Goal: Information Seeking & Learning: Learn about a topic

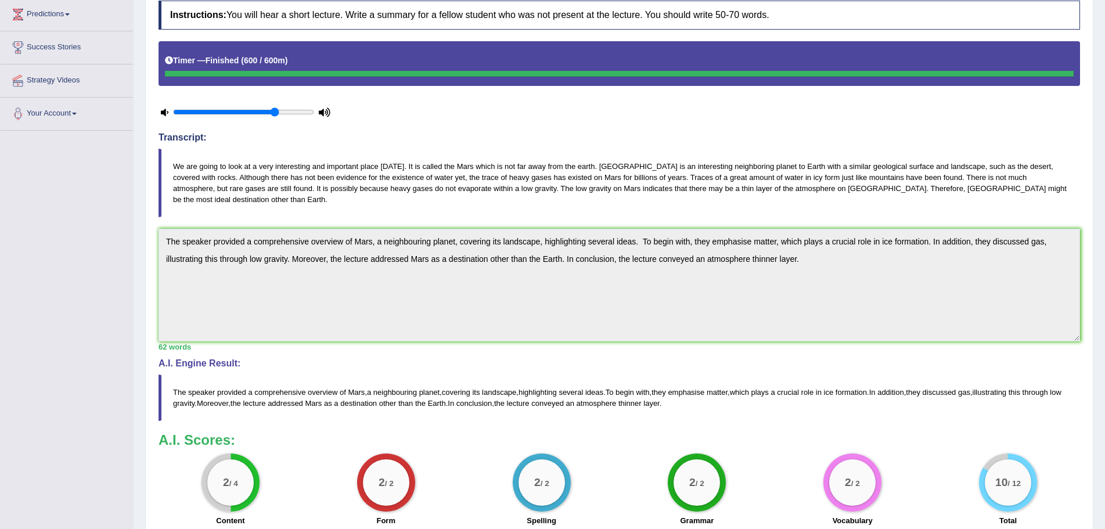
scroll to position [27, 0]
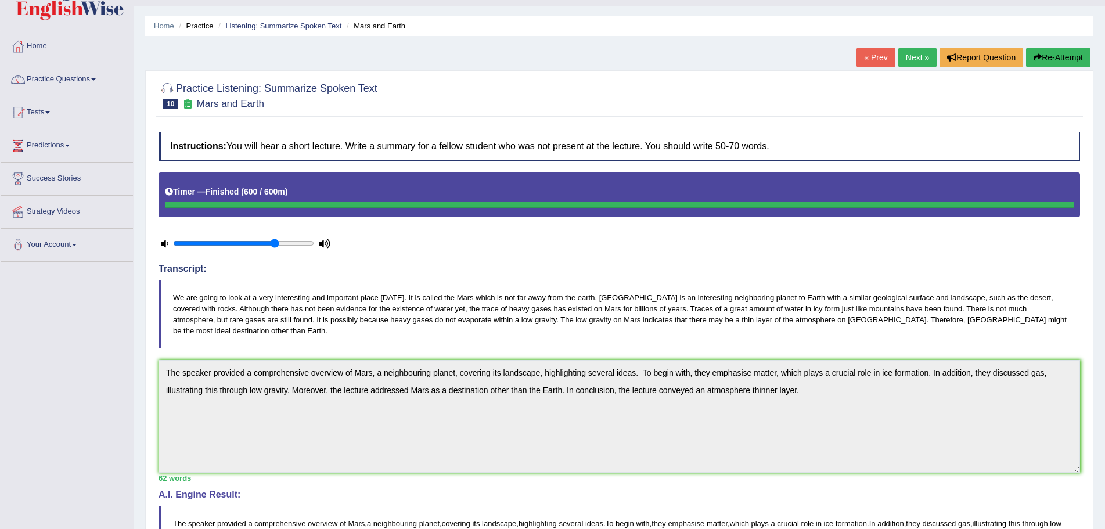
click at [615, 212] on div "Timer — Finished ( 600 / 600m )" at bounding box center [618, 194] width 921 height 45
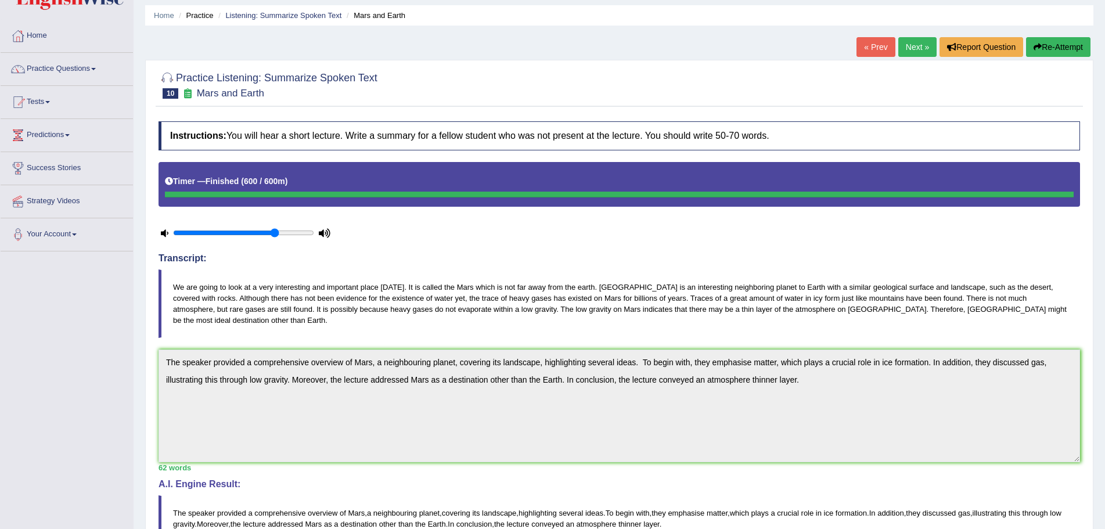
scroll to position [0, 0]
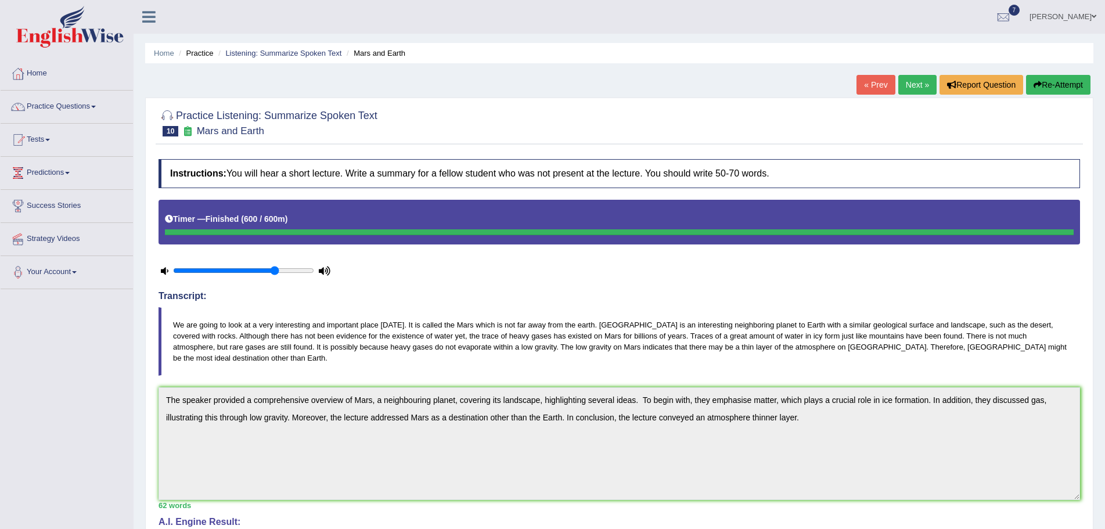
click at [909, 89] on link "Next »" at bounding box center [917, 85] width 38 height 20
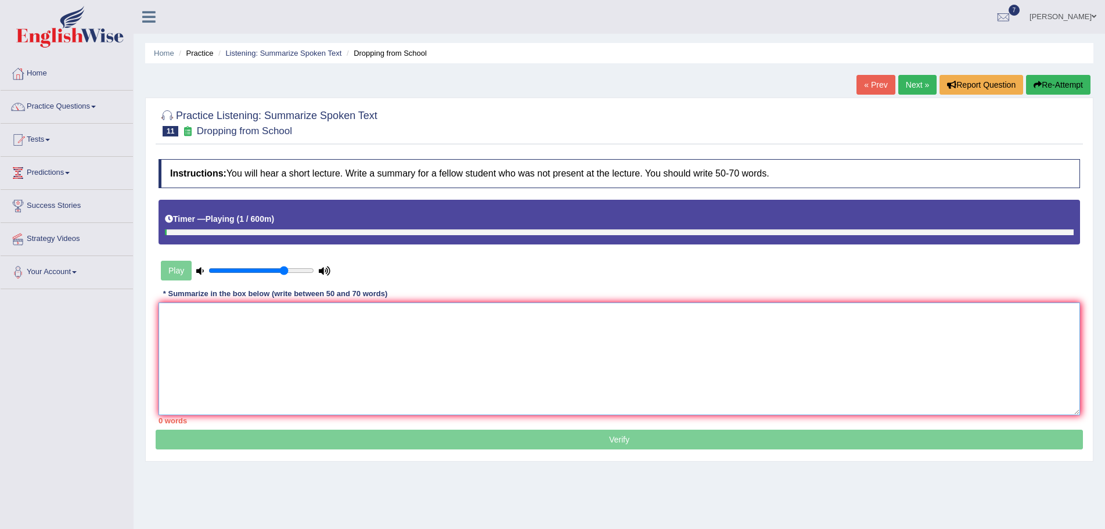
click at [211, 332] on textarea at bounding box center [618, 358] width 921 height 113
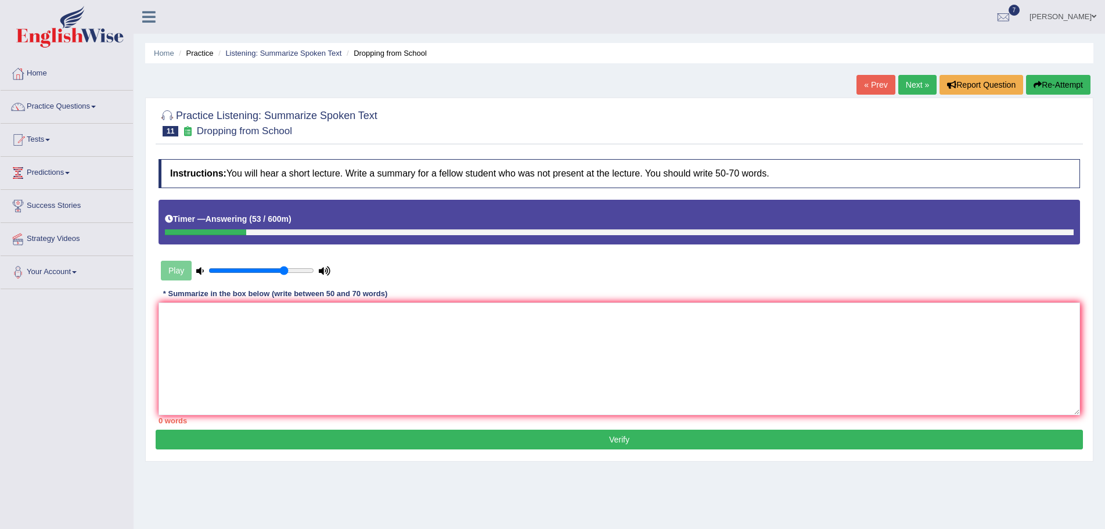
drag, startPoint x: 1057, startPoint y: 75, endPoint x: 1058, endPoint y: 81, distance: 6.4
click at [1057, 79] on button "Re-Attempt" at bounding box center [1058, 85] width 64 height 20
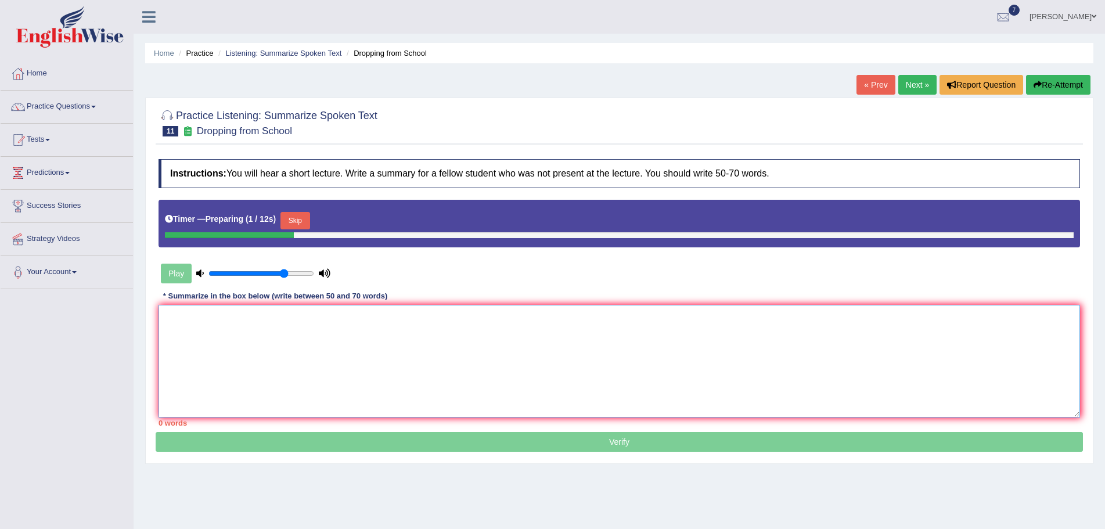
click at [252, 354] on textarea at bounding box center [618, 361] width 921 height 113
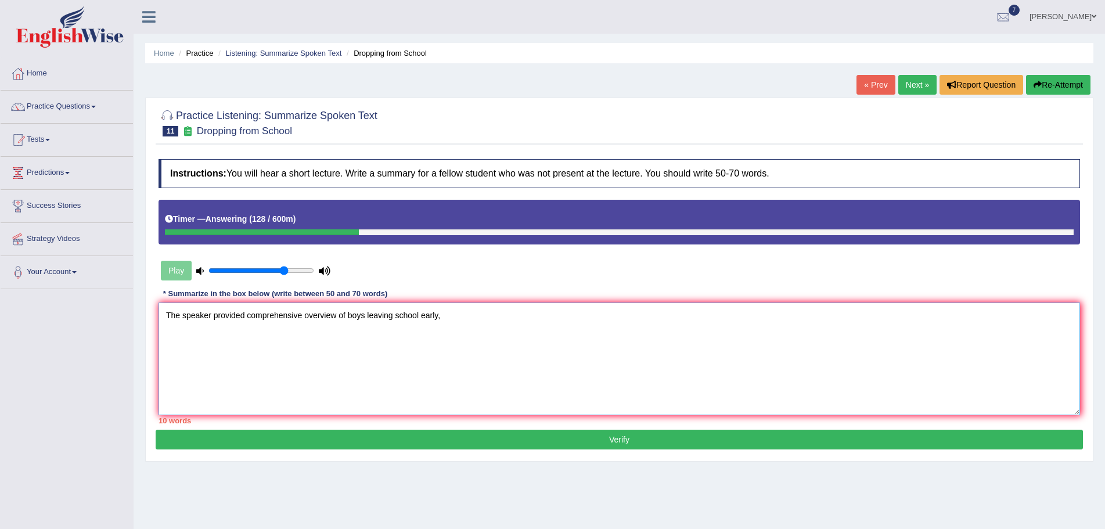
click at [279, 316] on textarea "The speaker provided comprehensive overview of boys leaving school early," at bounding box center [618, 358] width 921 height 113
click at [454, 314] on textarea "The speaker provided a comprehensive overview of boys leaving school early," at bounding box center [618, 358] width 921 height 113
click at [838, 314] on textarea "The speaker provided a comprehensive overview of boys leaving school early, hig…" at bounding box center [618, 358] width 921 height 113
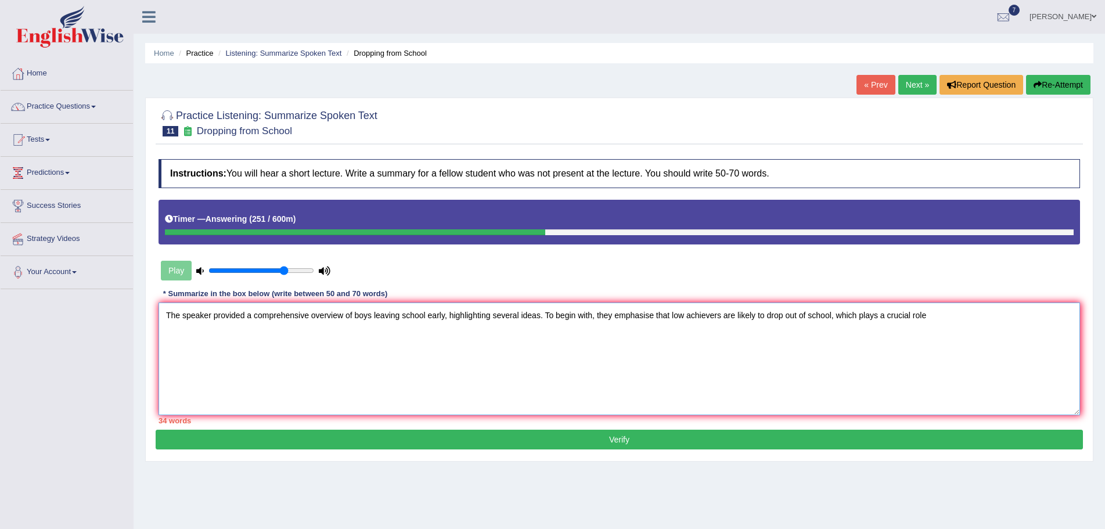
click at [935, 313] on textarea "The speaker provided a comprehensive overview of boys leaving school early, hig…" at bounding box center [618, 358] width 921 height 113
click at [225, 329] on textarea "The speaker provided a comprehensive overview of boys leaving school early, hig…" at bounding box center [618, 358] width 921 height 113
click at [224, 333] on textarea "The speaker provided a comprehensive overview of boys leaving school early, hig…" at bounding box center [618, 358] width 921 height 113
click at [207, 330] on textarea "The speaker provided a comprehensive overview of boys leaving school early, hig…" at bounding box center [618, 358] width 921 height 113
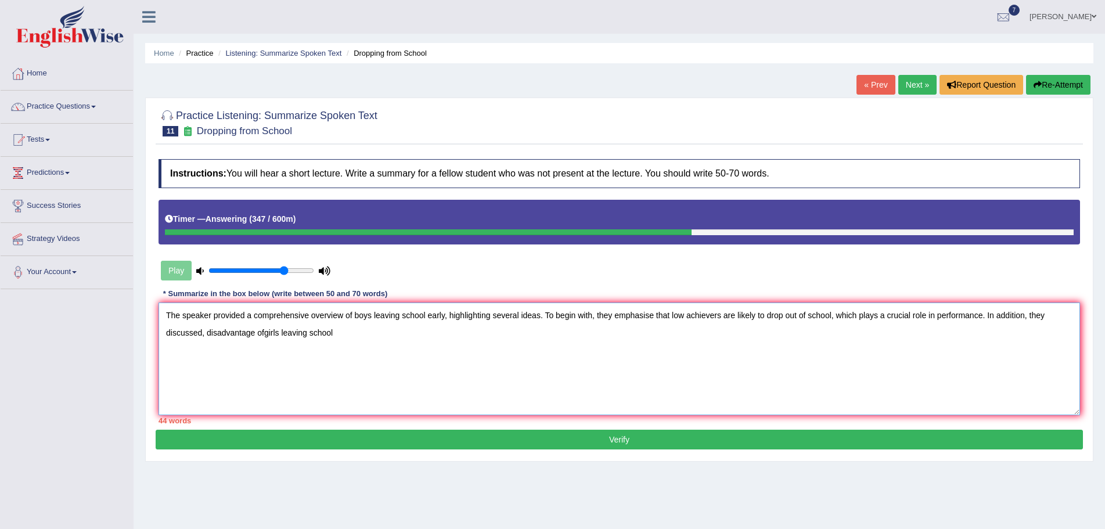
click at [238, 335] on textarea "The speaker provided a comprehensive overview of boys leaving school early, hig…" at bounding box center [618, 358] width 921 height 113
click at [273, 334] on textarea "The speaker provided a comprehensive overview of boys leaving school early, hig…" at bounding box center [618, 358] width 921 height 113
click at [345, 332] on textarea "The speaker provided a comprehensive overview of boys leaving school early, hig…" at bounding box center [618, 358] width 921 height 113
click at [207, 329] on textarea "The speaker provided a comprehensive overview of boys leaving school early, hig…" at bounding box center [618, 358] width 921 height 113
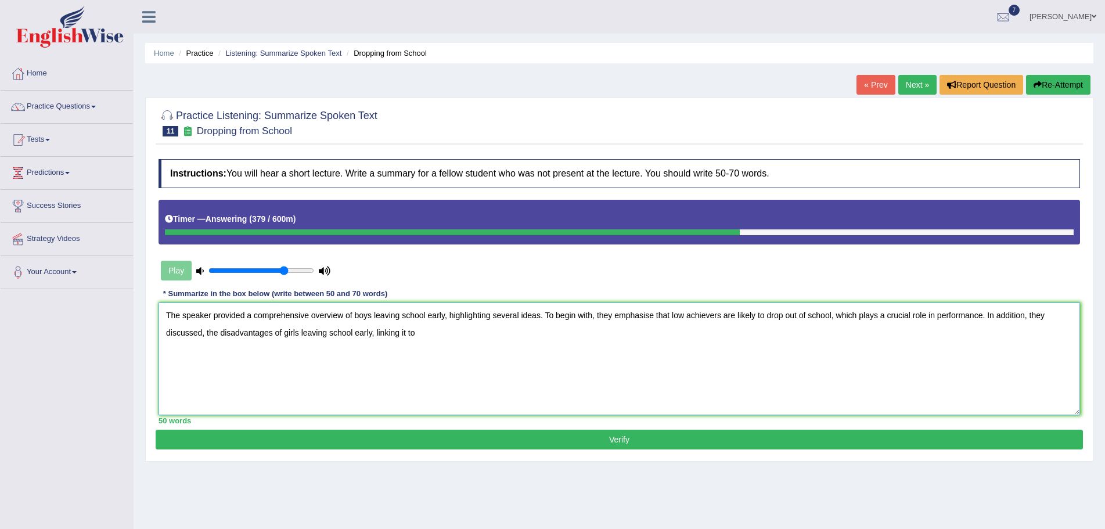
click at [186, 337] on textarea "The speaker provided a comprehensive overview of boys leaving school early, hig…" at bounding box center [618, 358] width 921 height 113
click at [423, 336] on textarea "The speaker provided a comprehensive overview of boys leaving school early, hig…" at bounding box center [618, 358] width 921 height 113
click at [470, 335] on textarea "The speaker provided a comprehensive overview of boys leaving school early, hig…" at bounding box center [618, 358] width 921 height 113
click at [496, 332] on textarea "The speaker provided a comprehensive overview of boys leaving school early, hig…" at bounding box center [618, 358] width 921 height 113
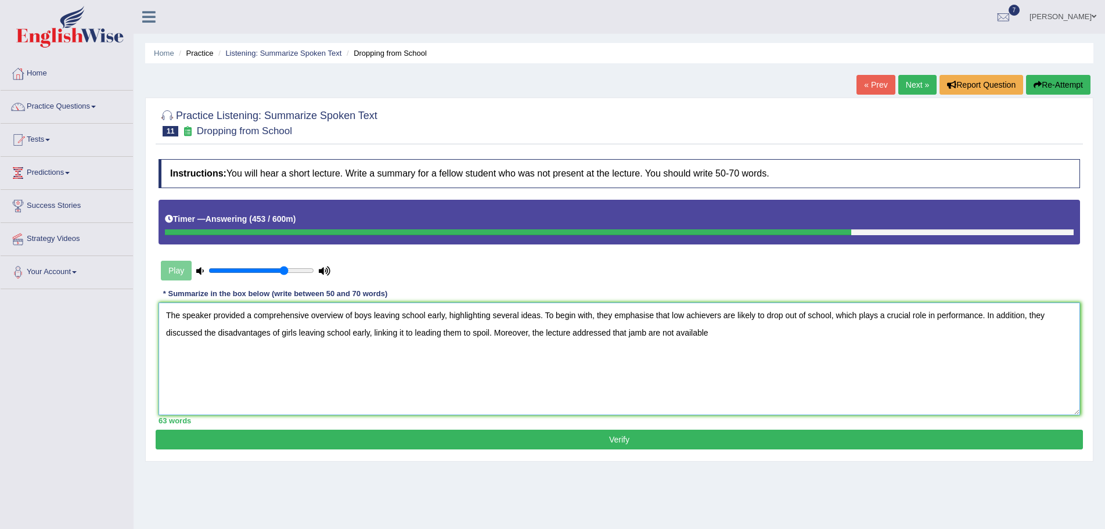
click at [628, 333] on textarea "The speaker provided a comprehensive overview of boys leaving school early, hig…" at bounding box center [618, 358] width 921 height 113
click at [636, 333] on textarea "The speaker provided a comprehensive overview of boys leaving school early, hig…" at bounding box center [618, 358] width 921 height 113
click at [754, 331] on textarea "The speaker provided a comprehensive overview of boys leaving school early, hig…" at bounding box center [618, 358] width 921 height 113
click at [403, 333] on textarea "The speaker provided a comprehensive overview of boys leaving school early, hig…" at bounding box center [618, 358] width 921 height 113
click at [687, 334] on textarea "The speaker provided a comprehensive overview of boys leaving school early, hig…" at bounding box center [618, 358] width 921 height 113
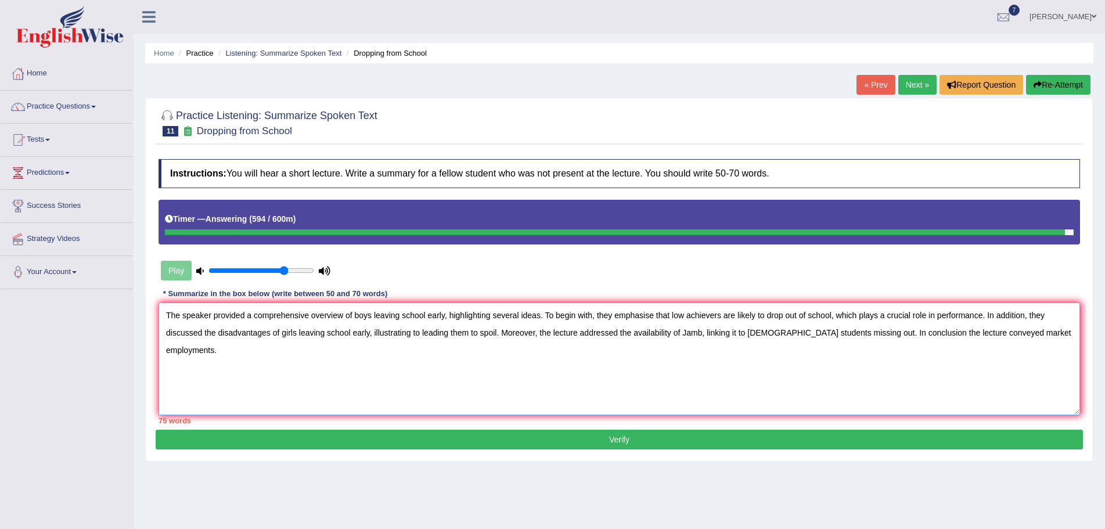
click at [873, 334] on textarea "The speaker provided a comprehensive overview of boys leaving school early, hig…" at bounding box center [618, 358] width 921 height 113
drag, startPoint x: 715, startPoint y: 334, endPoint x: 725, endPoint y: 337, distance: 9.7
click at [715, 334] on textarea "The speaker provided a comprehensive overview of boys leaving school early, hig…" at bounding box center [618, 358] width 921 height 113
drag, startPoint x: 481, startPoint y: 363, endPoint x: 484, endPoint y: 347, distance: 15.8
click at [481, 355] on textarea "The speaker provided a comprehensive overview of boys leaving school early, hig…" at bounding box center [618, 358] width 921 height 113
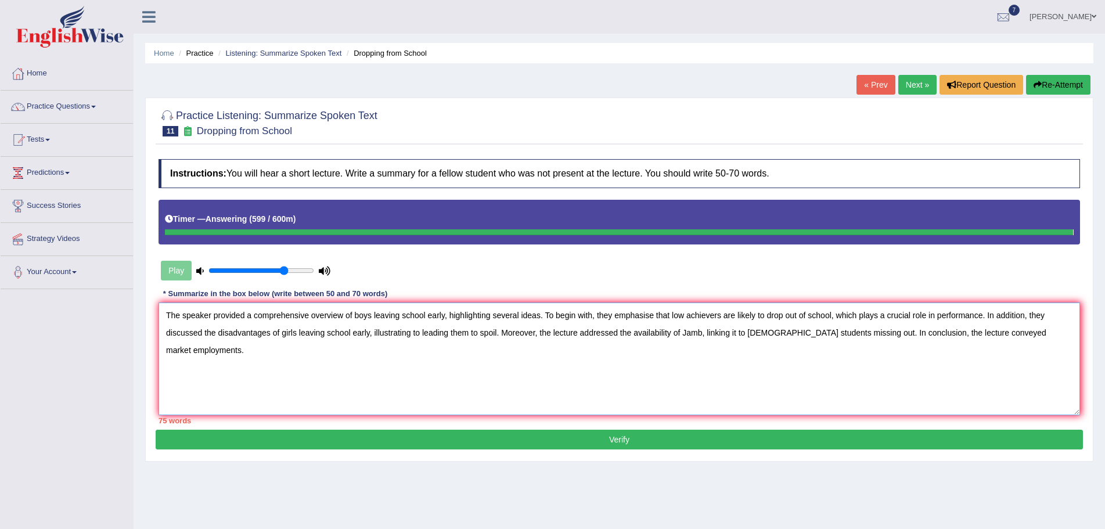
type textarea "The speaker provided a comprehensive overview of boys leaving school early, hig…"
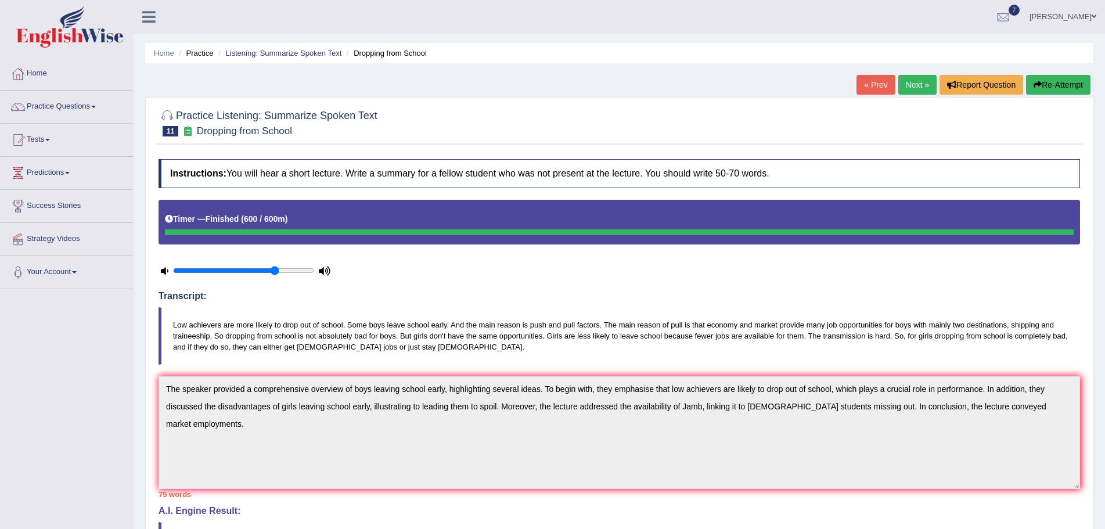
click at [1042, 82] on button "Re-Attempt" at bounding box center [1058, 85] width 64 height 20
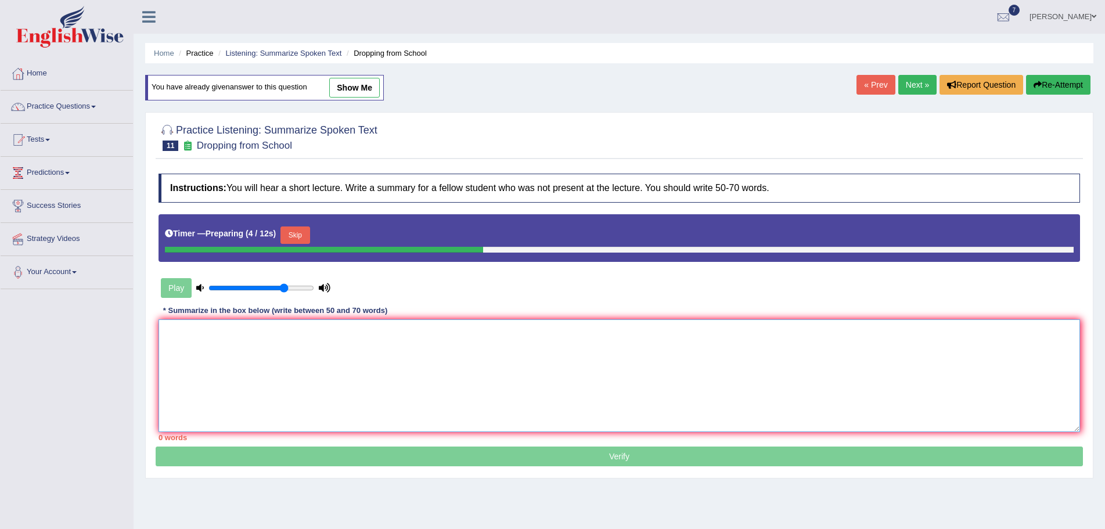
paste textarea "The speaker provided a comprehensive overview of boys leaving school early, hig…"
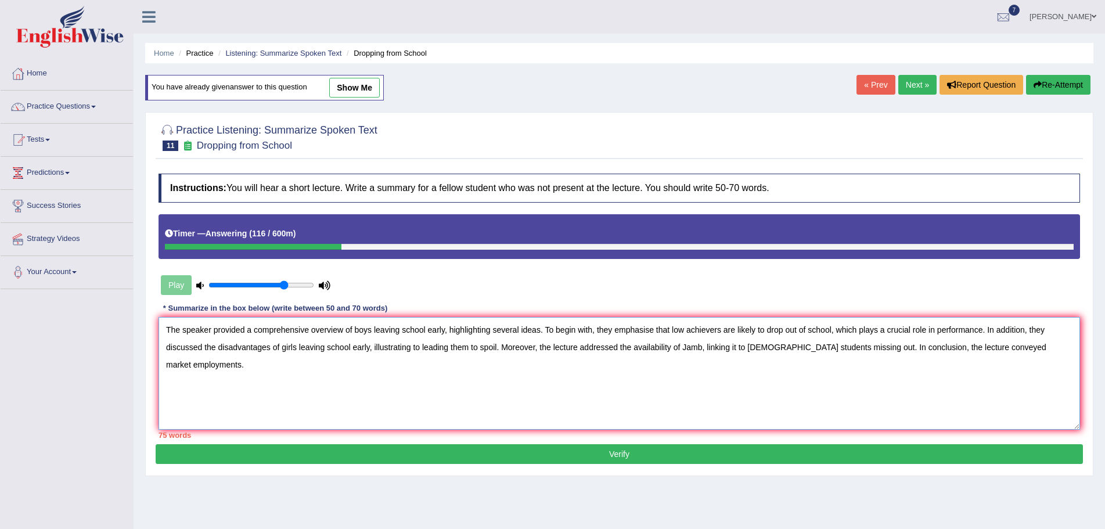
click at [420, 348] on textarea "The speaker provided a comprehensive overview of boys leaving school early, hig…" at bounding box center [618, 373] width 921 height 113
click at [506, 347] on textarea "The speaker provided a comprehensive overview of boys leaving school early, hig…" at bounding box center [618, 373] width 921 height 113
click at [1056, 348] on textarea "The speaker provided a comprehensive overview of boys leaving school early, hig…" at bounding box center [618, 373] width 921 height 113
click at [1041, 348] on textarea "The speaker provided a comprehensive overview of boys leaving school early, hig…" at bounding box center [618, 373] width 921 height 113
click at [669, 328] on textarea "The speaker provided a comprehensive overview of boys leaving school early, hig…" at bounding box center [618, 373] width 921 height 113
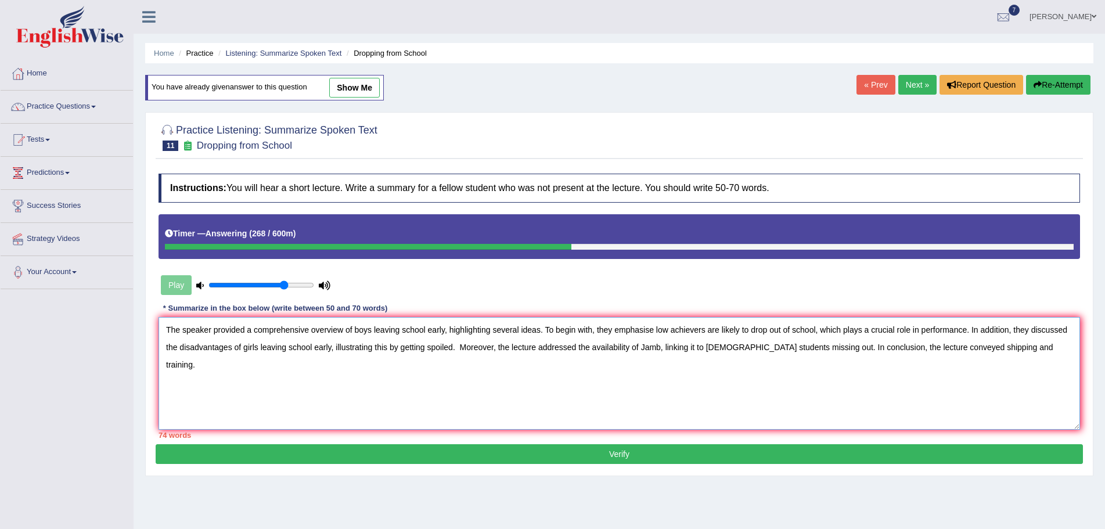
click at [741, 330] on textarea "The speaker provided a comprehensive overview of boys leaving school early, hig…" at bounding box center [618, 373] width 921 height 113
click at [715, 329] on textarea "The speaker provided a comprehensive overview of boys leaving school early, hig…" at bounding box center [618, 373] width 921 height 113
click at [438, 347] on textarea "The speaker provided a comprehensive overview of boys leaving school early, hig…" at bounding box center [618, 373] width 921 height 113
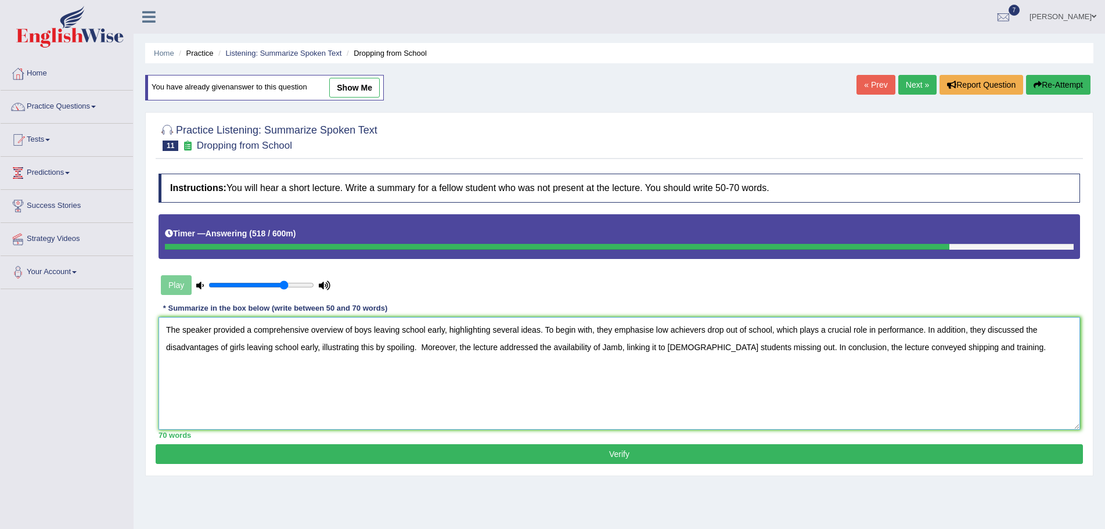
type textarea "The speaker provided a comprehensive overview of boys leaving school early, hig…"
click at [620, 456] on button "Verify" at bounding box center [619, 454] width 927 height 20
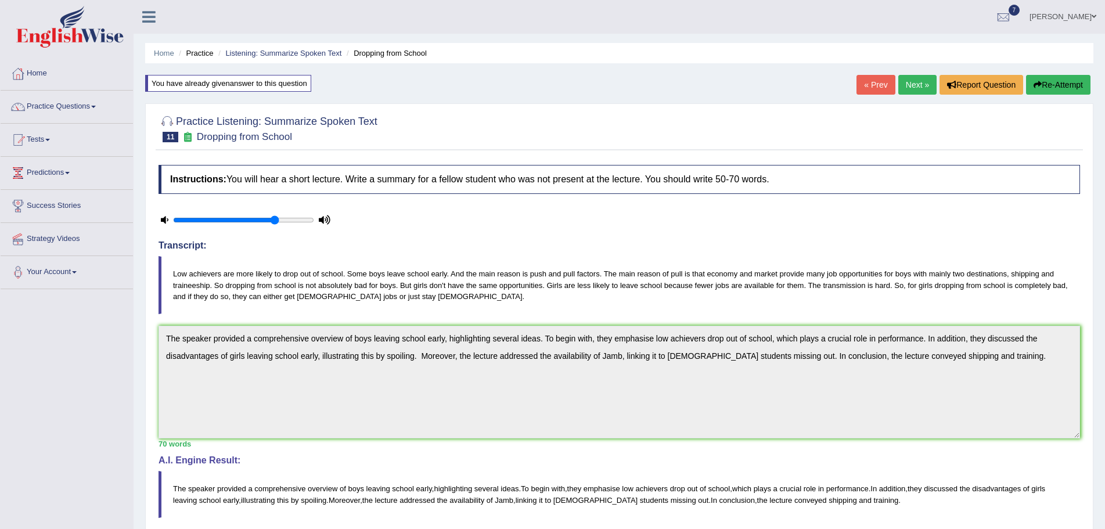
click at [1049, 82] on button "Re-Attempt" at bounding box center [1058, 85] width 64 height 20
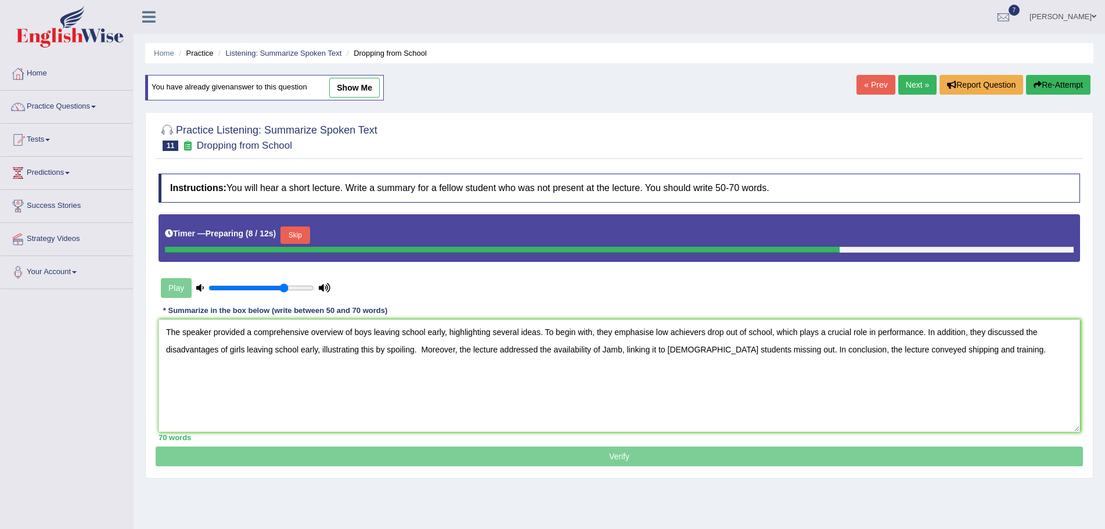
click at [656, 333] on textarea "The speaker provided a comprehensive overview of boys leaving school early, hig…" at bounding box center [618, 375] width 921 height 113
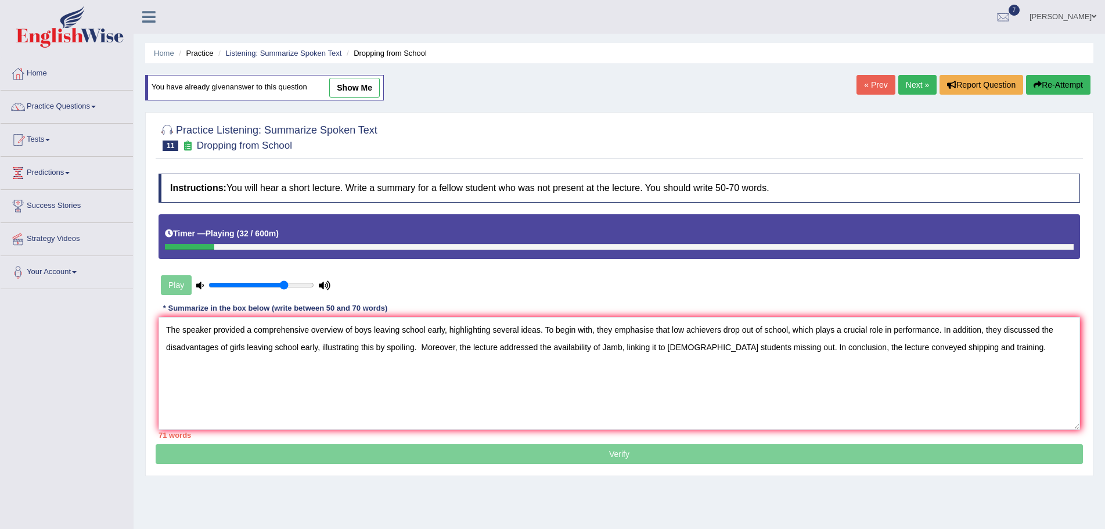
click at [977, 347] on textarea "The speaker provided a comprehensive overview of boys leaving school early, hig…" at bounding box center [618, 373] width 921 height 113
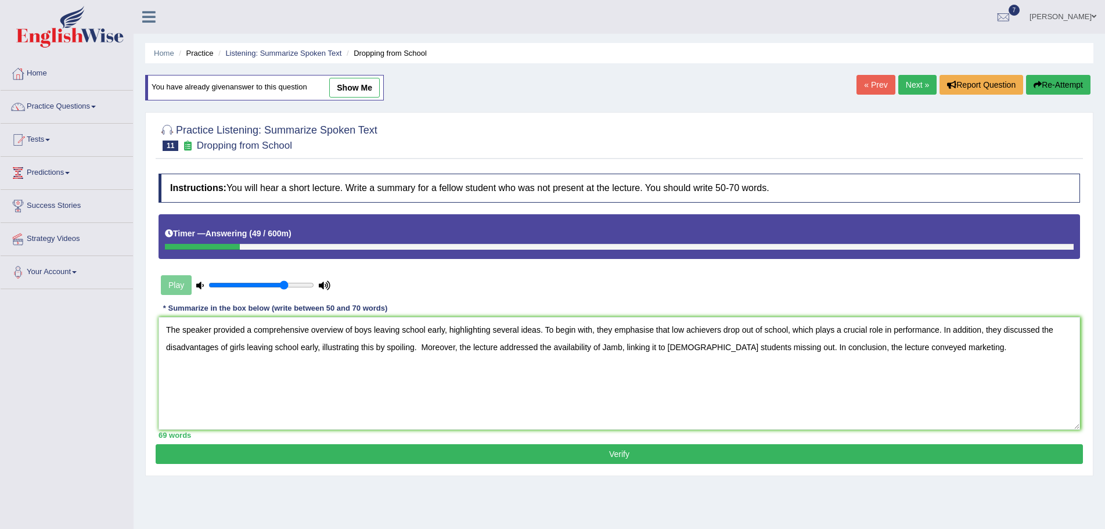
click at [904, 346] on textarea "The speaker provided a comprehensive overview of boys leaving school early, hig…" at bounding box center [618, 373] width 921 height 113
click at [879, 349] on textarea "The speaker provided a comprehensive overview of boys leaving school early, hig…" at bounding box center [618, 373] width 921 height 113
click at [829, 394] on textarea "The speaker provided a comprehensive overview of boys leaving school early, hig…" at bounding box center [618, 373] width 921 height 113
click at [912, 347] on textarea "The speaker provided a comprehensive overview of boys leaving school early, hig…" at bounding box center [618, 373] width 921 height 113
click at [824, 396] on textarea "The speaker provided a comprehensive overview of boys leaving school early, hig…" at bounding box center [618, 373] width 921 height 113
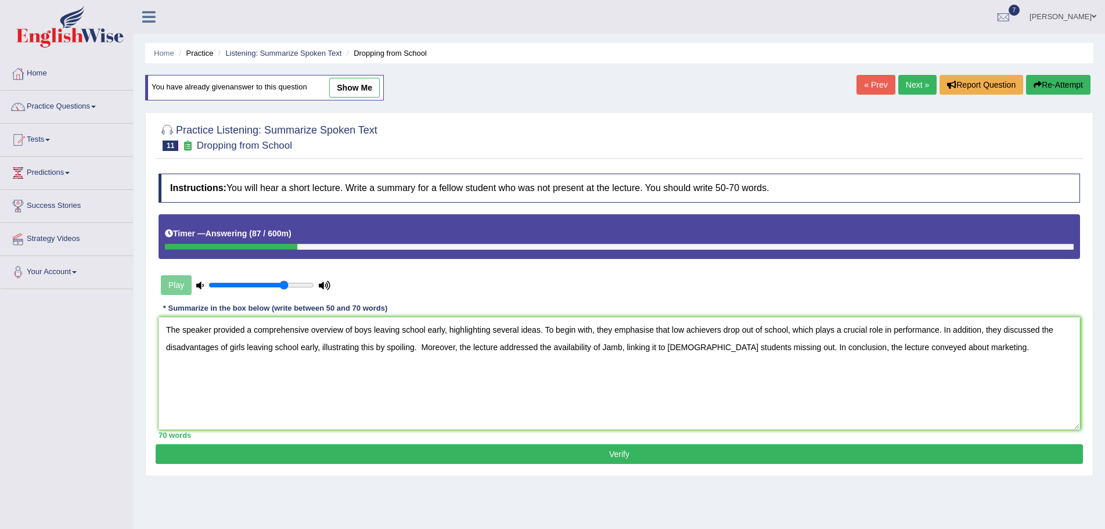
click at [673, 379] on textarea "The speaker provided a comprehensive overview of boys leaving school early, hig…" at bounding box center [618, 373] width 921 height 113
click at [664, 347] on textarea "The speaker provided a comprehensive overview of boys leaving school early, hig…" at bounding box center [618, 373] width 921 height 113
click at [742, 499] on div "Home Practice Listening: Summarize Spoken Text Dropping from School You have al…" at bounding box center [619, 290] width 971 height 581
click at [821, 430] on div "70 words" at bounding box center [618, 435] width 921 height 11
click at [816, 401] on textarea "The speaker provided a comprehensive overview of boys leaving school early, hig…" at bounding box center [618, 373] width 921 height 113
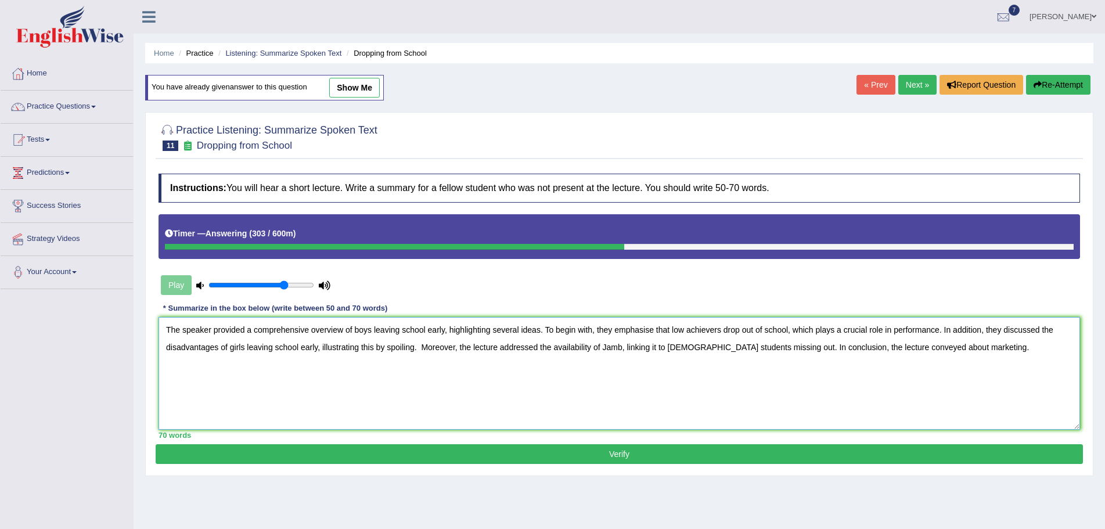
click at [549, 345] on textarea "The speaker provided a comprehensive overview of boys leaving school early, hig…" at bounding box center [618, 373] width 921 height 113
click at [908, 347] on textarea "The speaker provided a comprehensive overview of boys leaving school early, hig…" at bounding box center [618, 373] width 921 height 113
click at [415, 348] on textarea "The speaker provided a comprehensive overview of boys leaving school early, hig…" at bounding box center [618, 373] width 921 height 113
click at [935, 346] on textarea "The speaker provided a comprehensive overview of boys leaving school early, hig…" at bounding box center [618, 373] width 921 height 113
type textarea "The speaker provided a comprehensive overview of boys leaving school early, hig…"
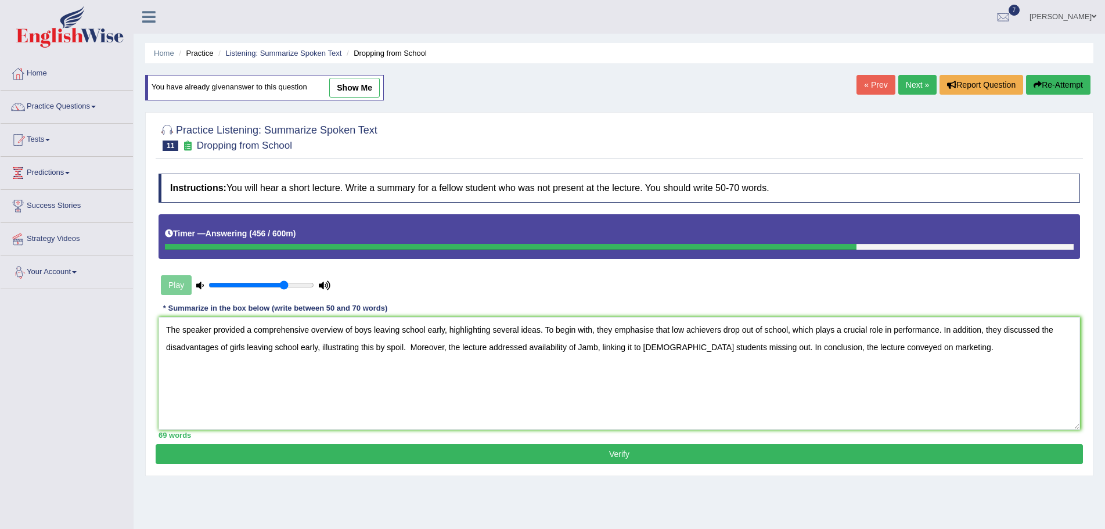
click at [588, 446] on button "Verify" at bounding box center [619, 454] width 927 height 20
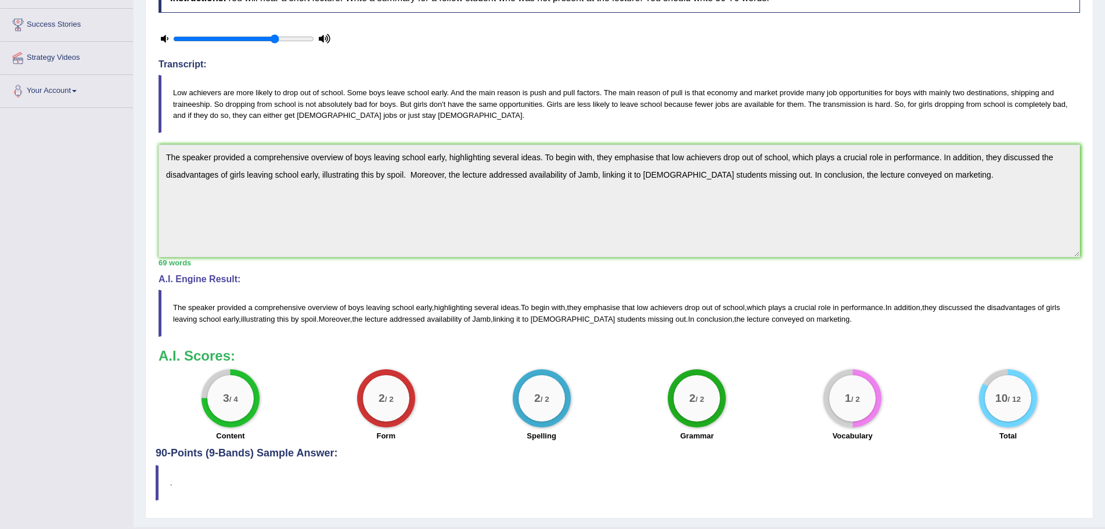
scroll to position [208, 0]
